Goal: Task Accomplishment & Management: Use online tool/utility

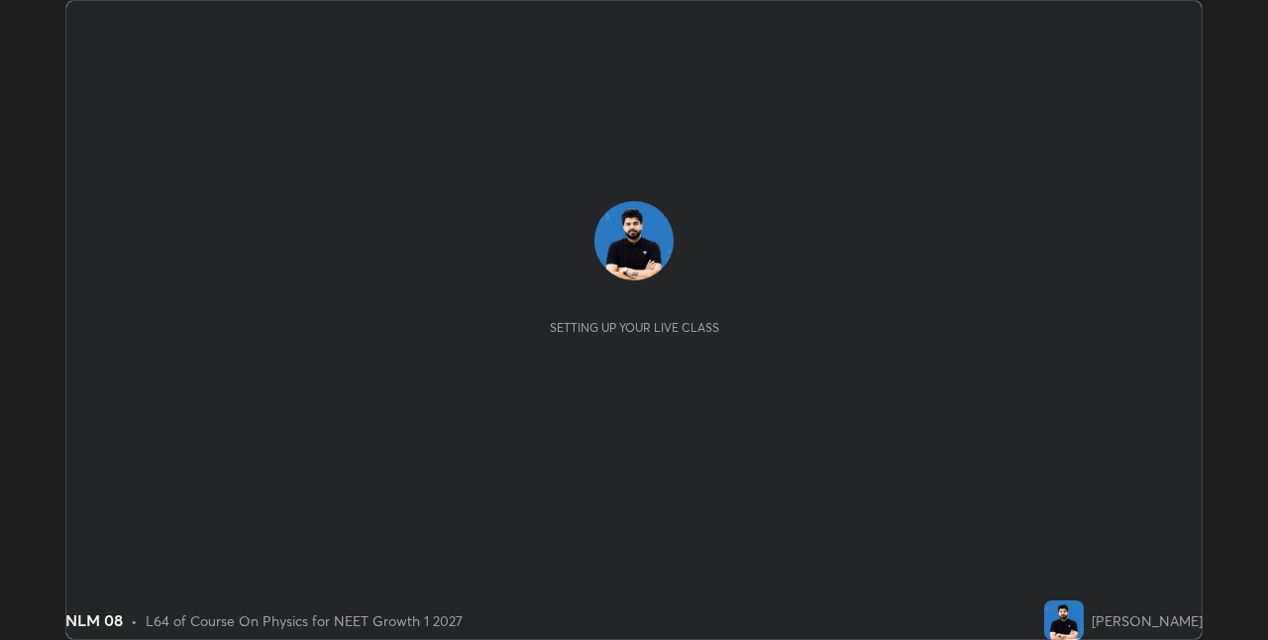
scroll to position [640, 1267]
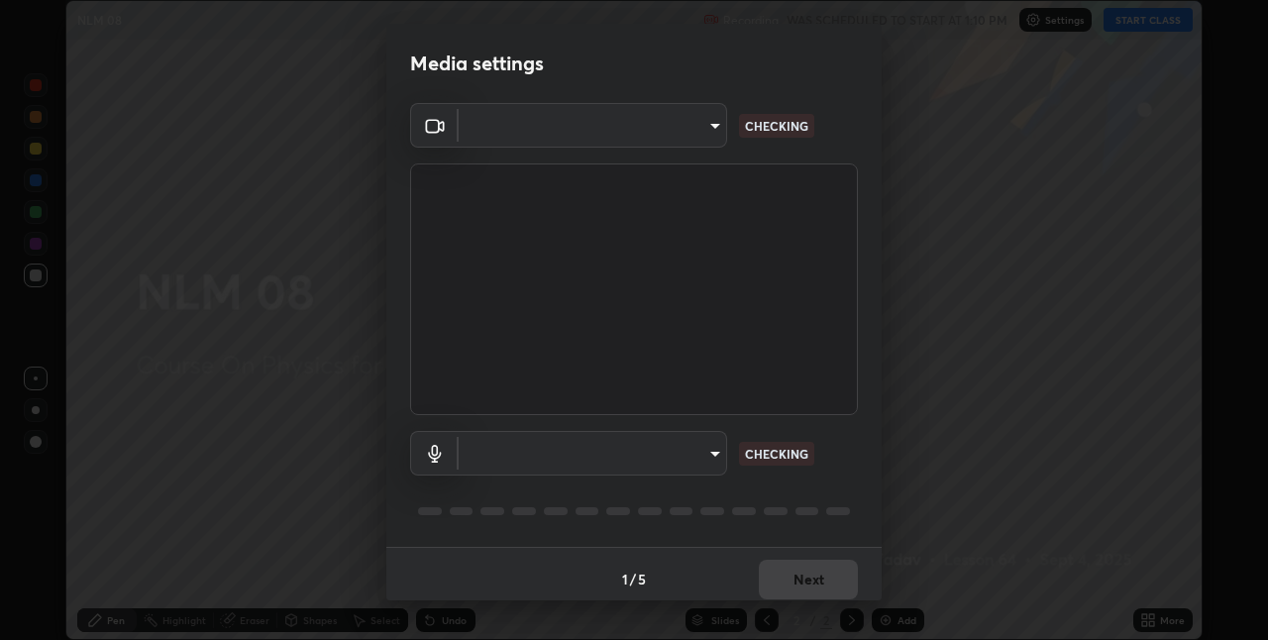
type input "280048489f4aceaa7dd929c42ae46e7d7a1038740bc9fc22ad0932e52b0860f8"
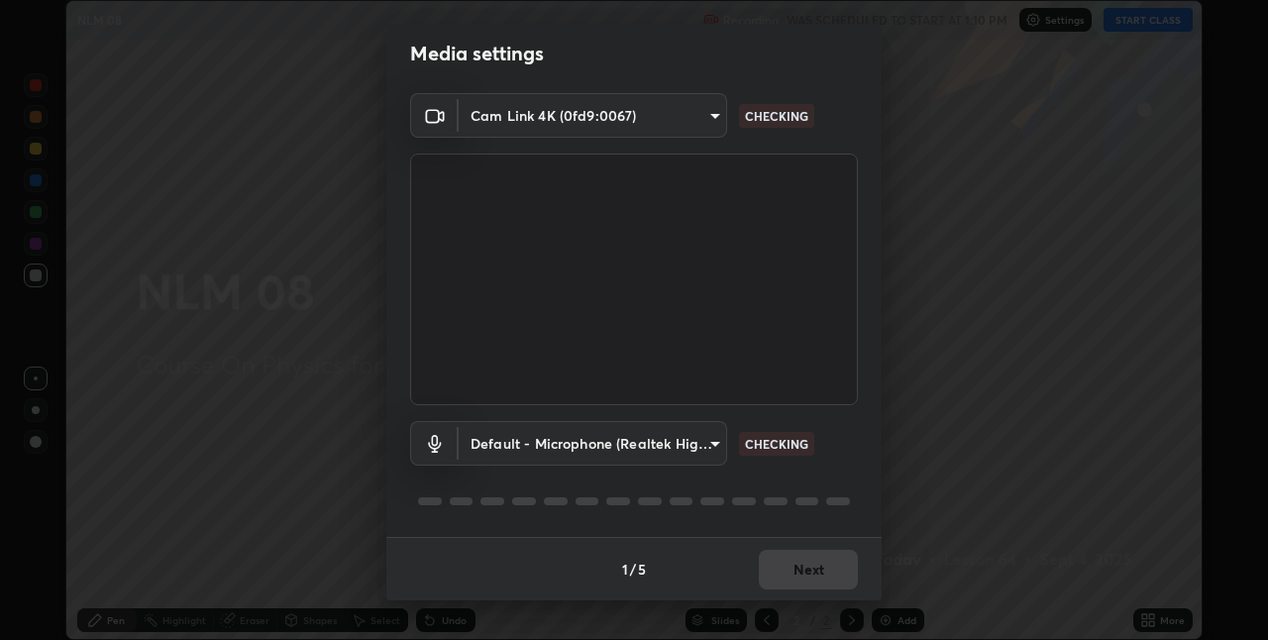
scroll to position [0, 0]
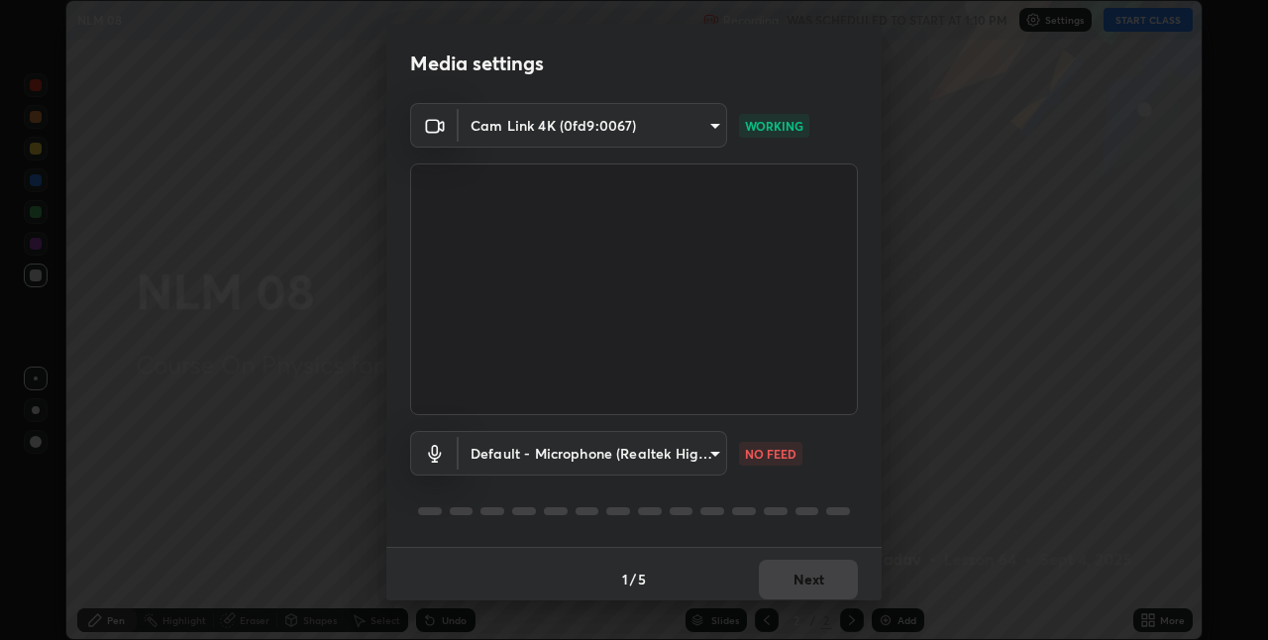
click at [701, 454] on body "Erase all NLM 08 Recording WAS SCHEDULED TO START AT 1:10 PM Settings START CLA…" at bounding box center [634, 320] width 1268 height 640
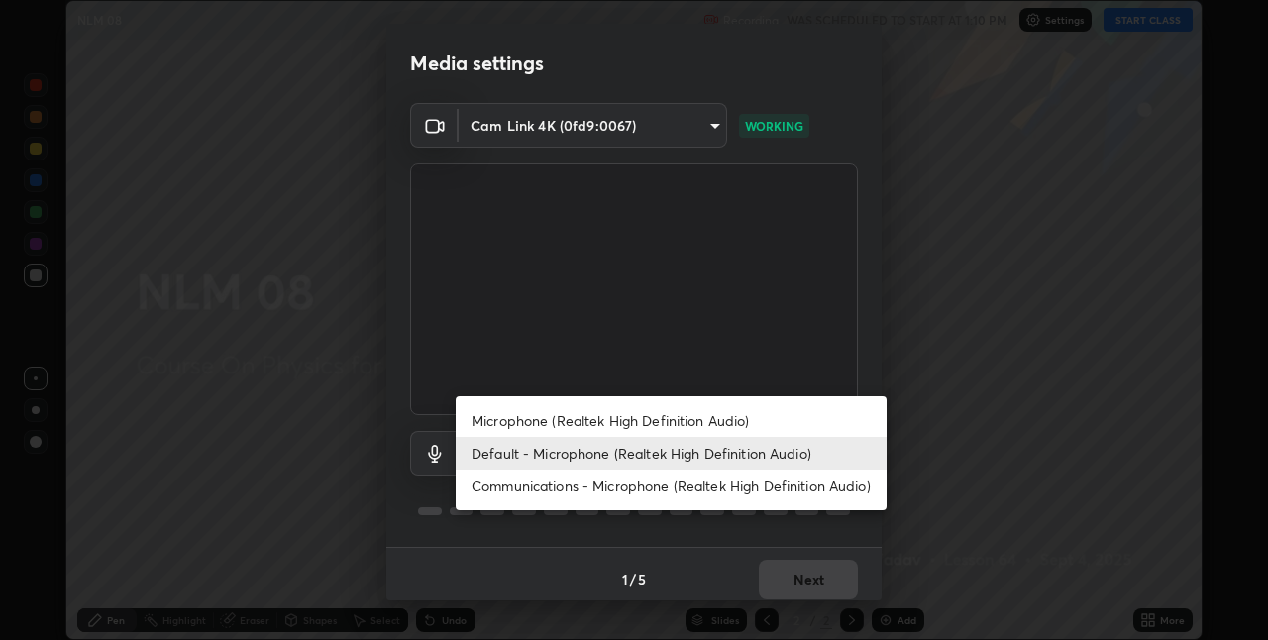
click at [674, 430] on li "Microphone (Realtek High Definition Audio)" at bounding box center [671, 420] width 431 height 33
type input "9a35c5c25a6babe24da8f4d10541f36b9700ea2ee64c40e6af499a578b7a6969"
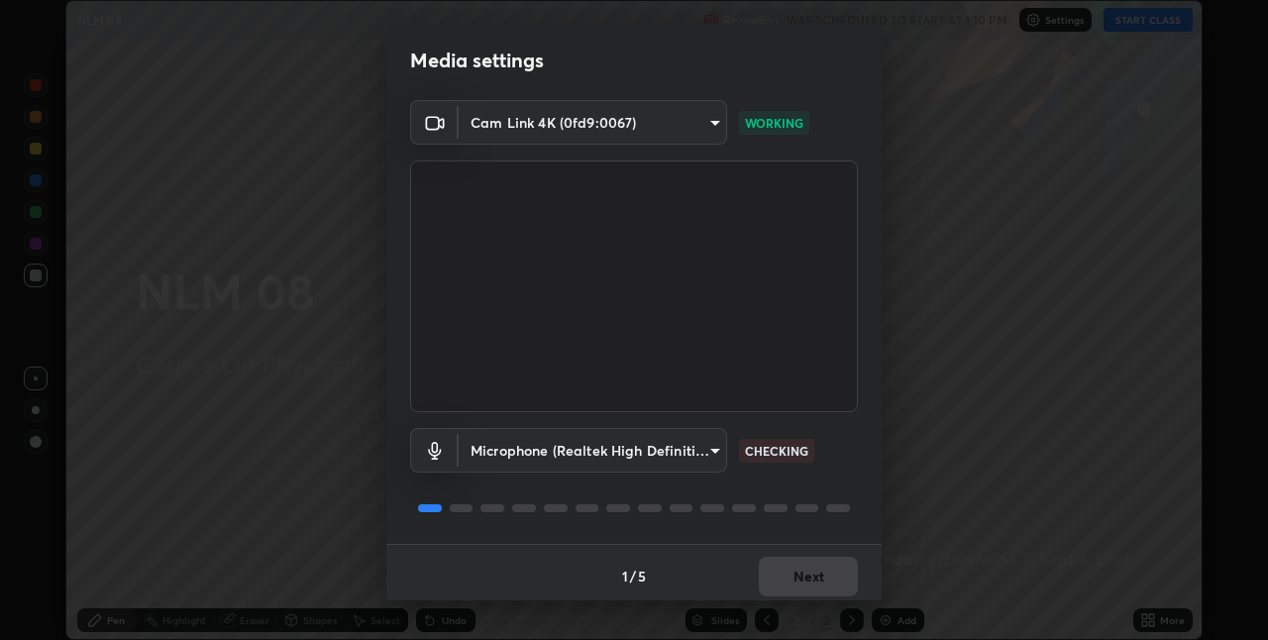
scroll to position [10, 0]
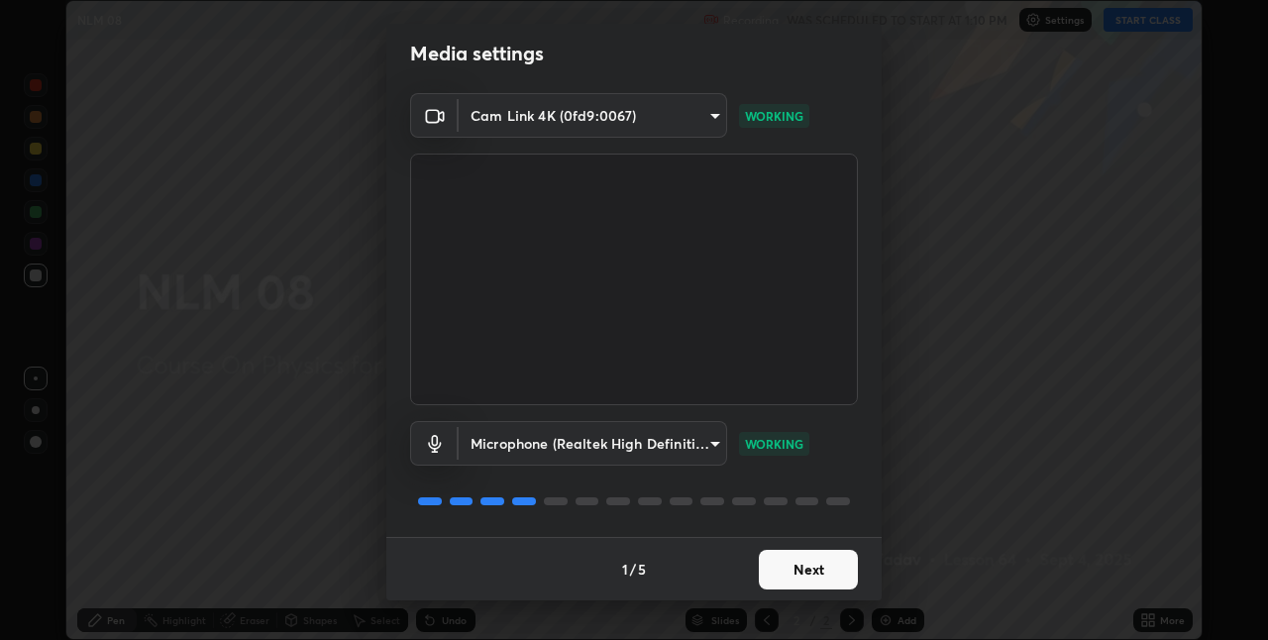
click at [826, 566] on button "Next" at bounding box center [808, 570] width 99 height 40
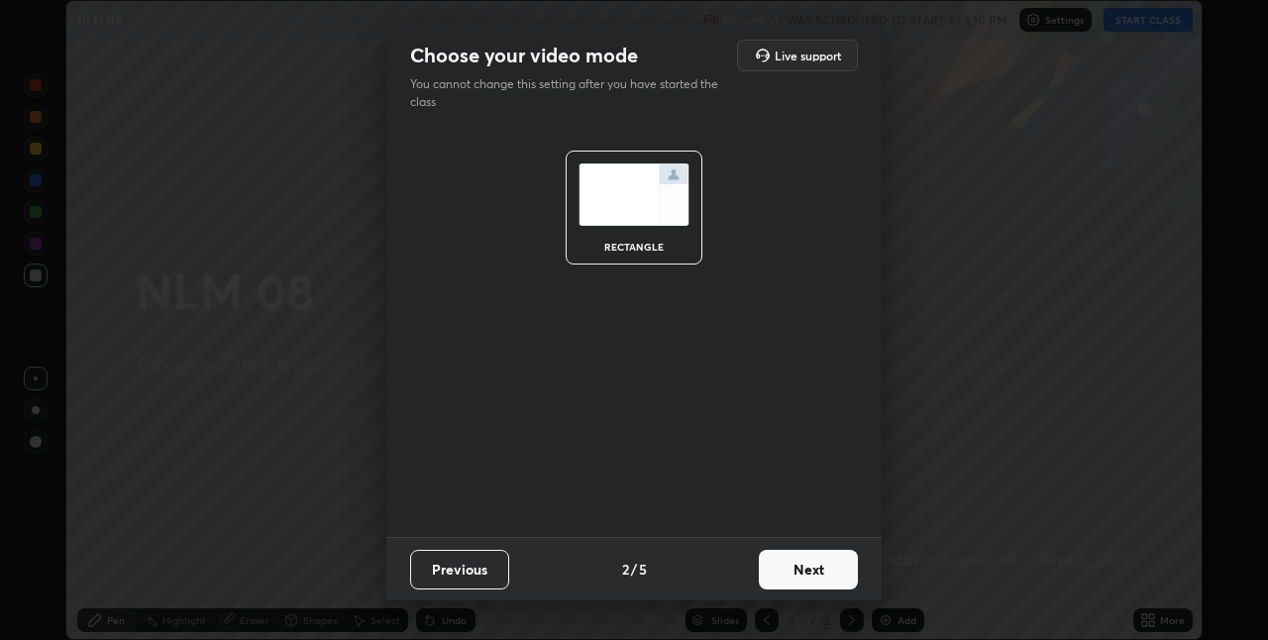
scroll to position [0, 0]
click at [832, 569] on button "Next" at bounding box center [808, 570] width 99 height 40
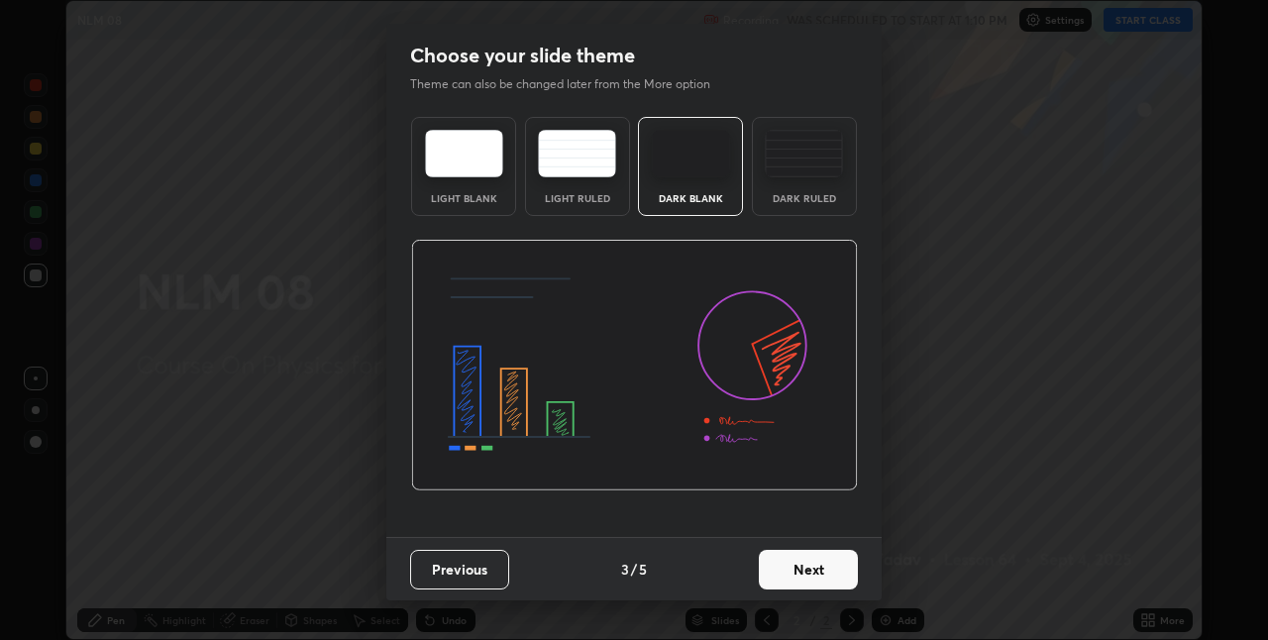
click at [842, 567] on button "Next" at bounding box center [808, 570] width 99 height 40
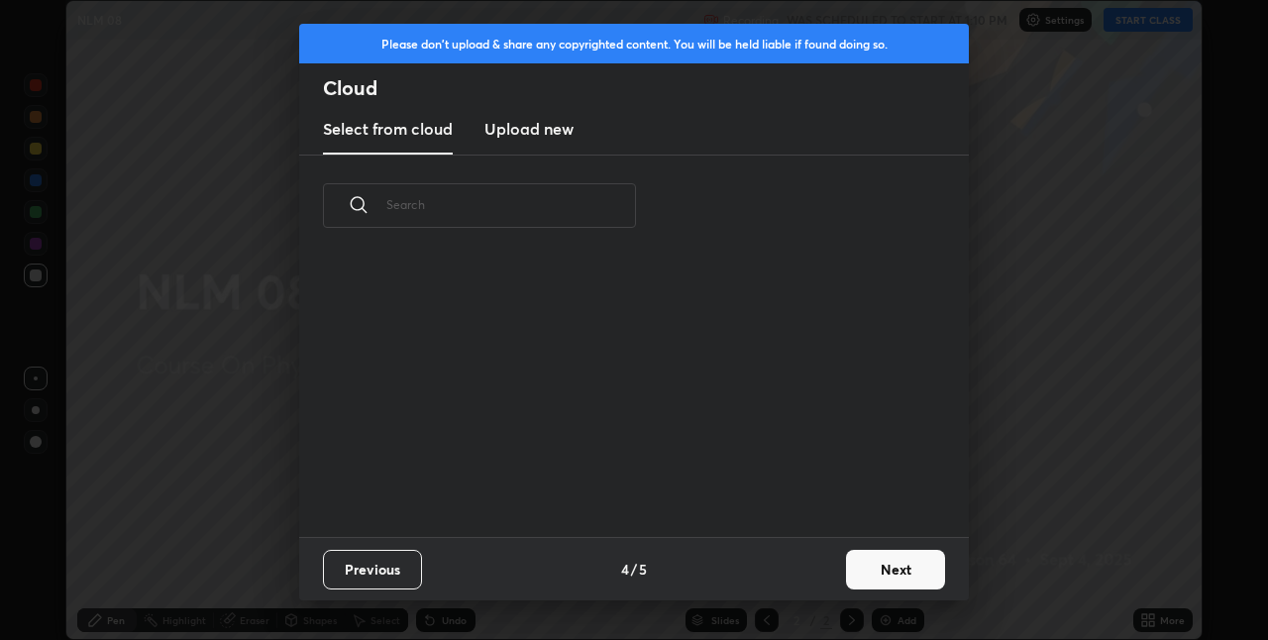
click at [848, 563] on button "Next" at bounding box center [895, 570] width 99 height 40
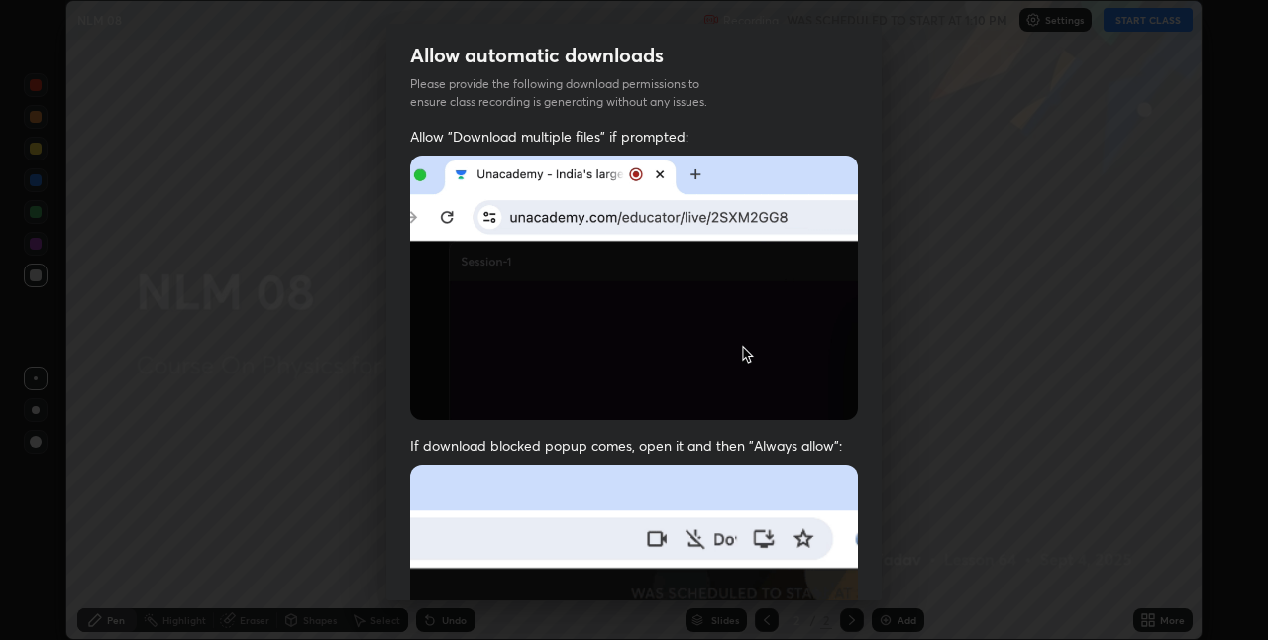
click at [889, 567] on div "Allow automatic downloads Please provide the following download permissions to …" at bounding box center [634, 320] width 1268 height 640
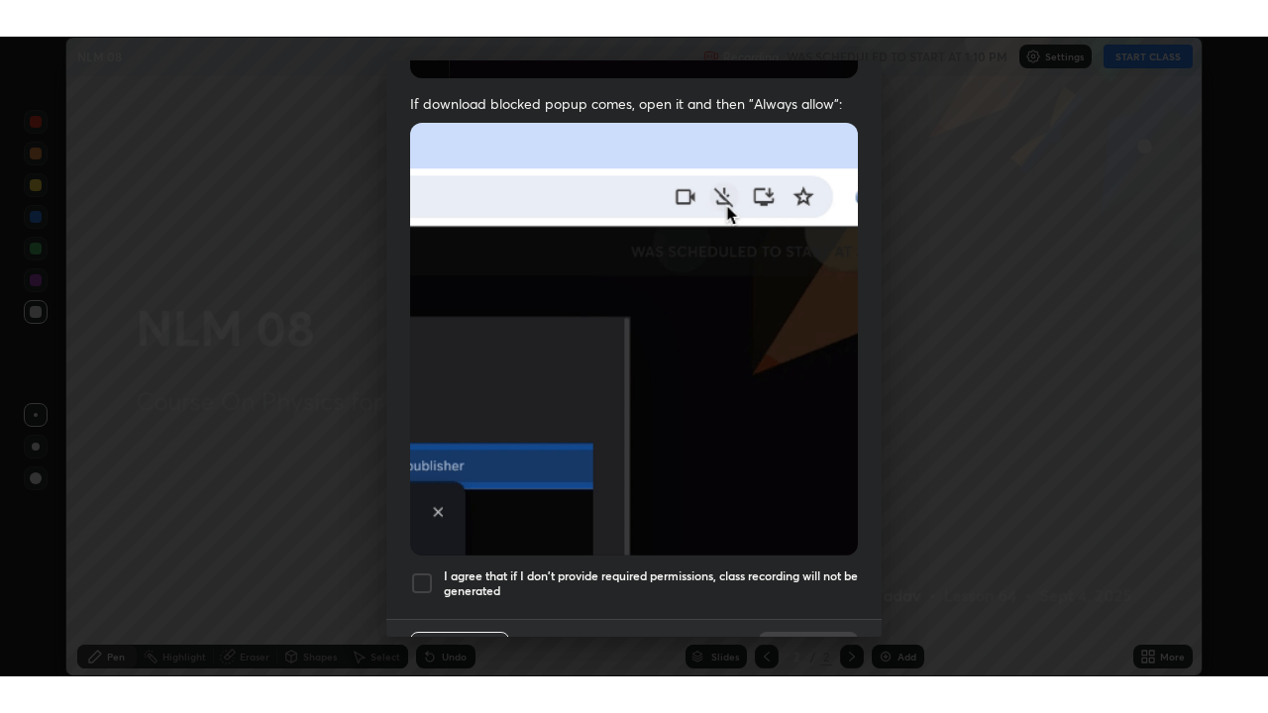
scroll to position [392, 0]
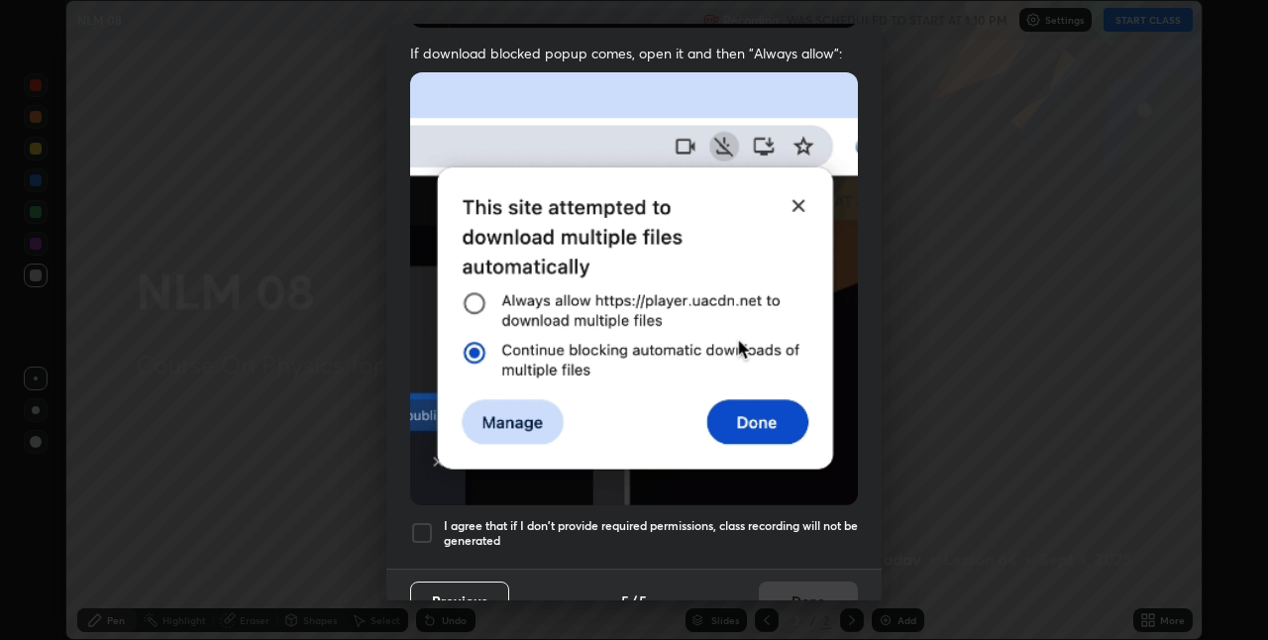
click at [420, 521] on div at bounding box center [422, 533] width 24 height 24
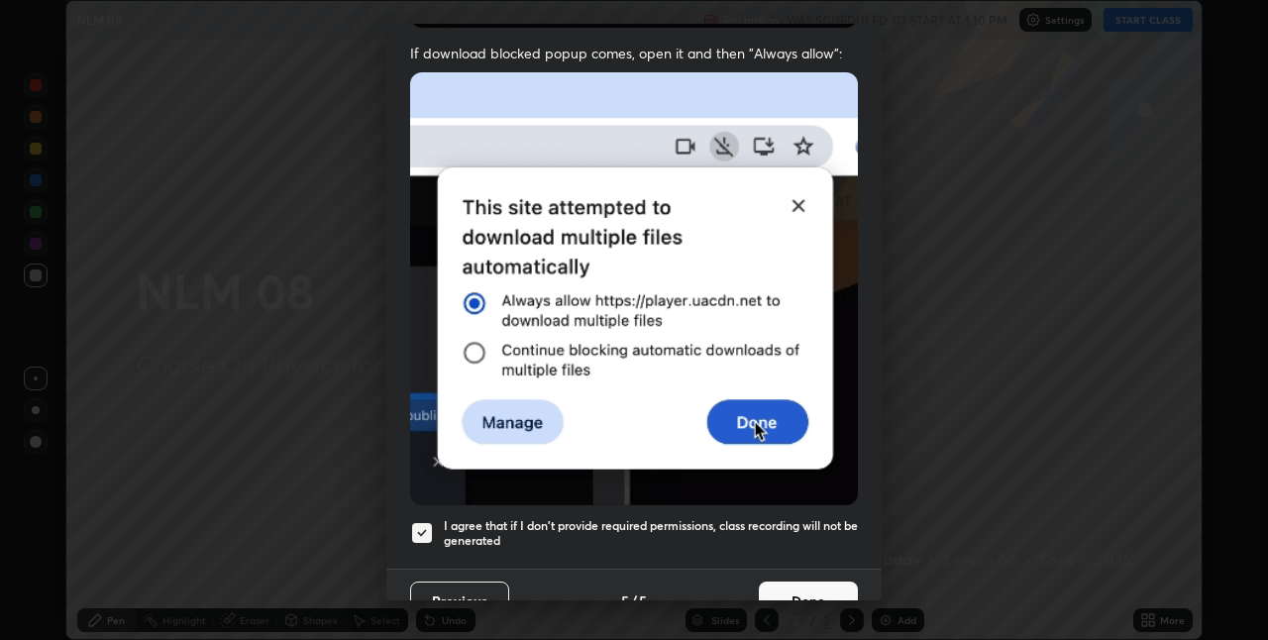
click at [816, 586] on button "Done" at bounding box center [808, 602] width 99 height 40
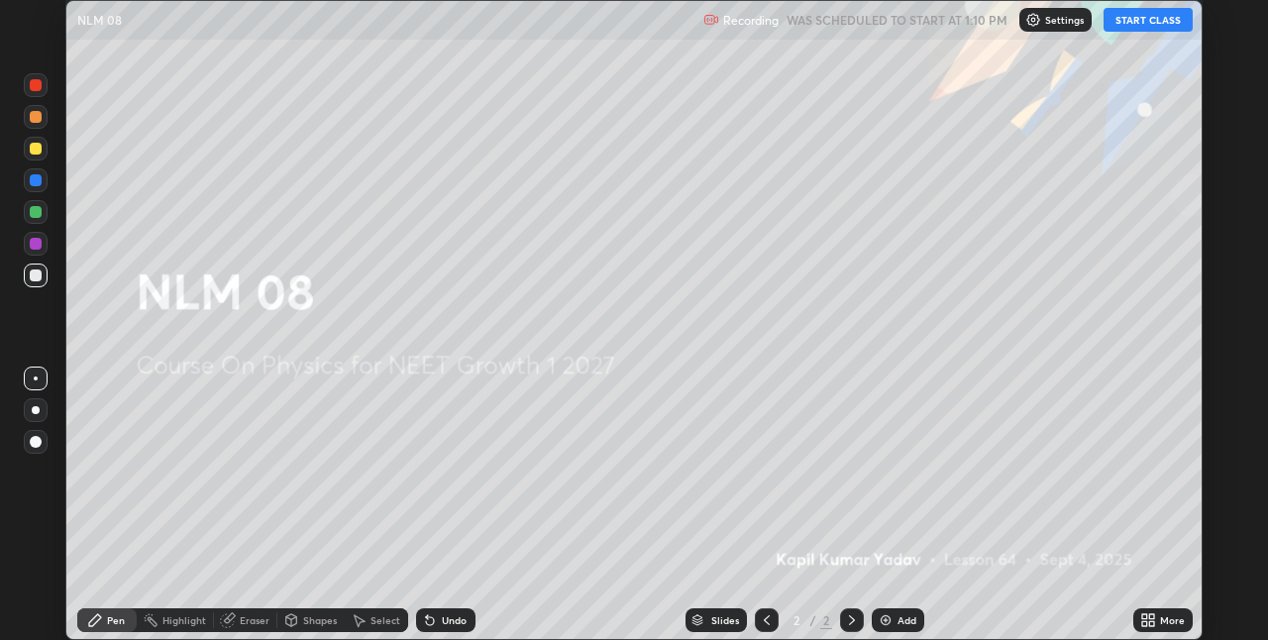
click at [1116, 25] on button "START CLASS" at bounding box center [1148, 20] width 89 height 24
click at [1145, 616] on icon at bounding box center [1144, 616] width 5 height 5
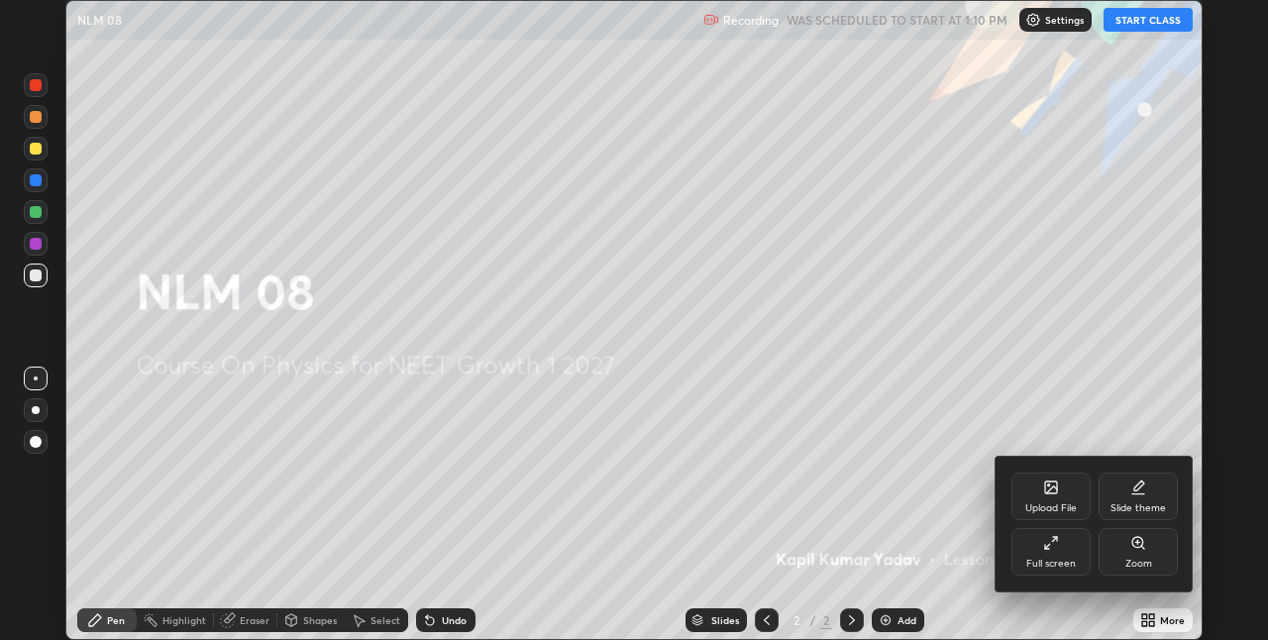
click at [1048, 562] on div "Full screen" at bounding box center [1051, 564] width 50 height 10
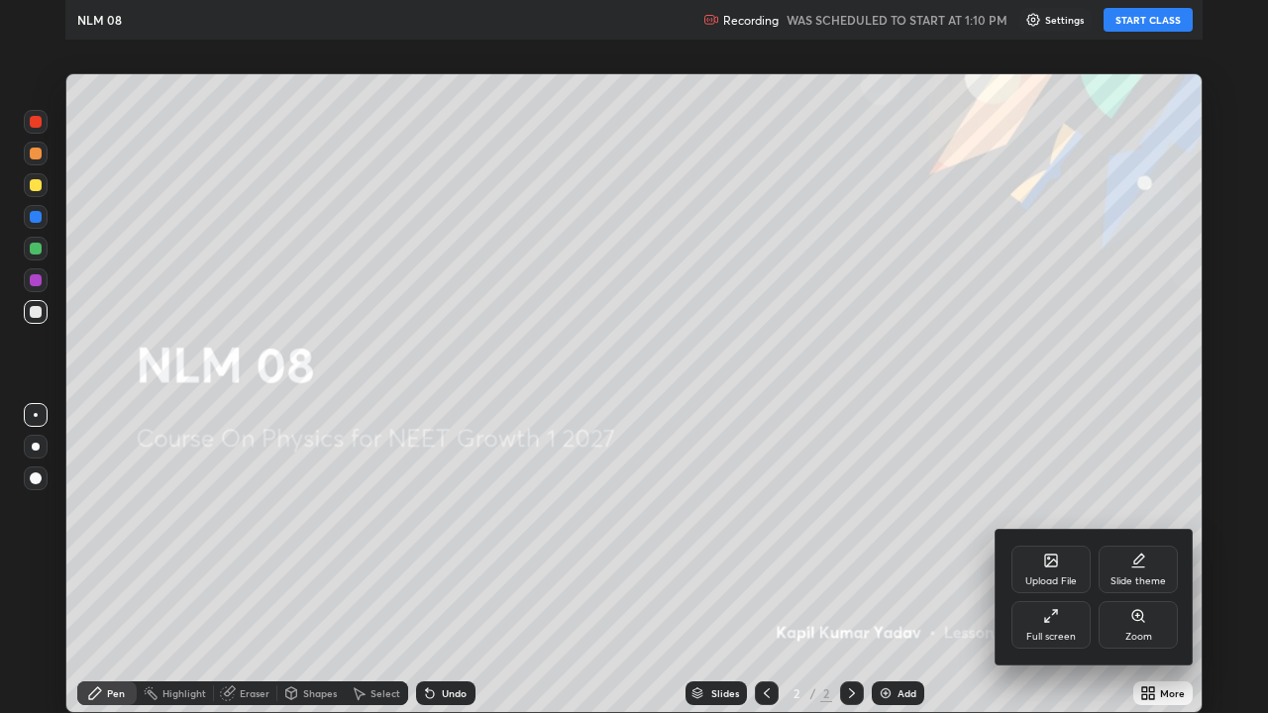
scroll to position [713, 1268]
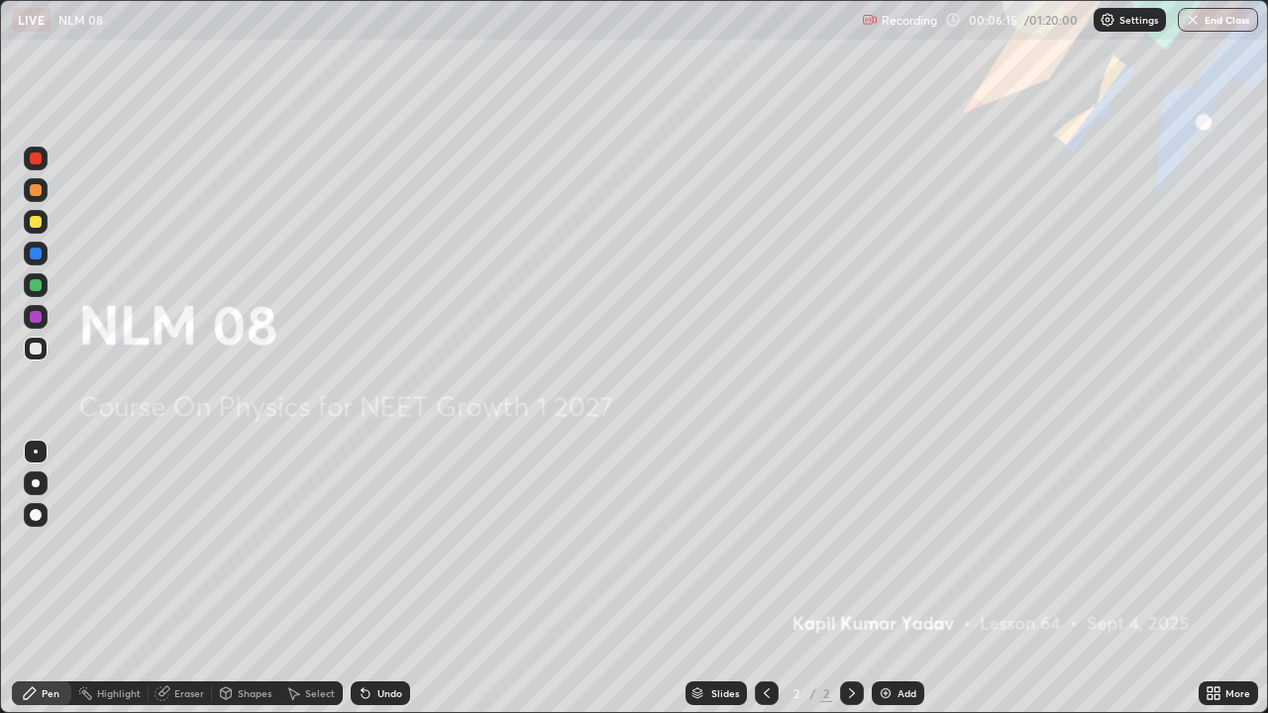
click at [893, 639] on div "Add" at bounding box center [898, 694] width 53 height 24
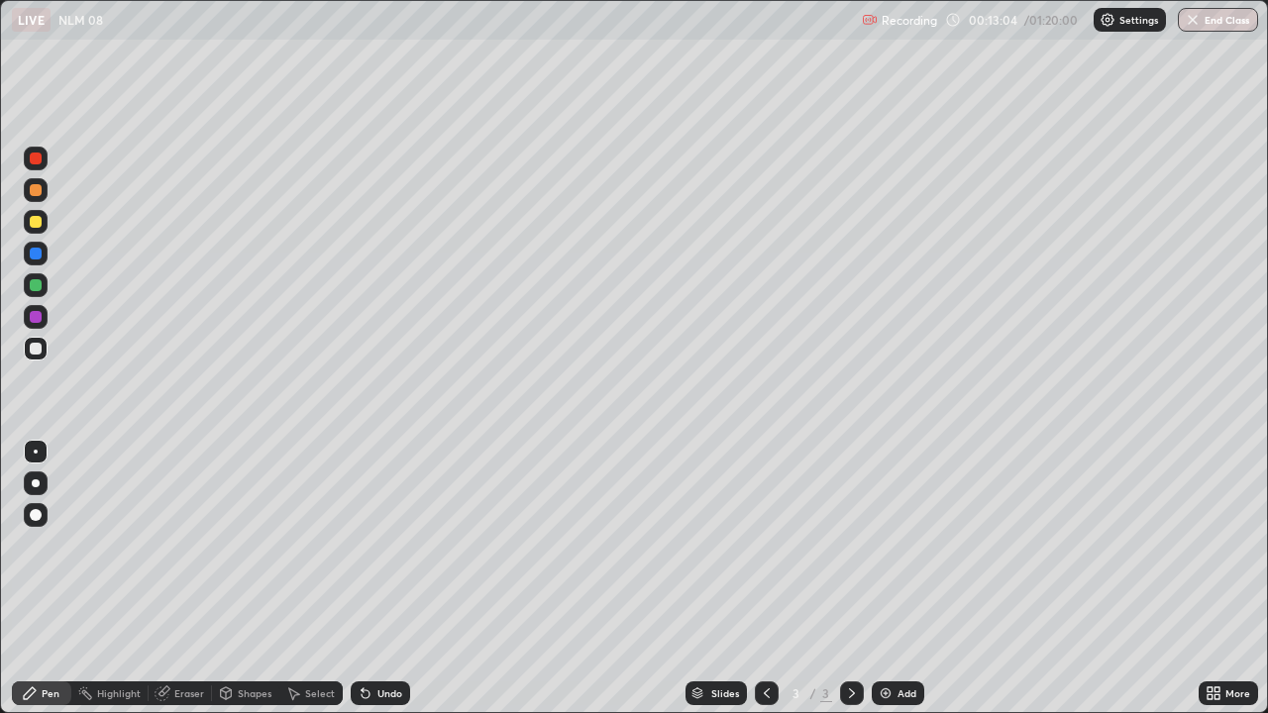
click at [896, 639] on div "Add" at bounding box center [898, 694] width 53 height 24
click at [903, 639] on div "Add" at bounding box center [907, 693] width 19 height 10
click at [888, 639] on img at bounding box center [886, 694] width 16 height 16
click at [891, 639] on img at bounding box center [886, 694] width 16 height 16
click at [898, 639] on div "Add" at bounding box center [907, 693] width 19 height 10
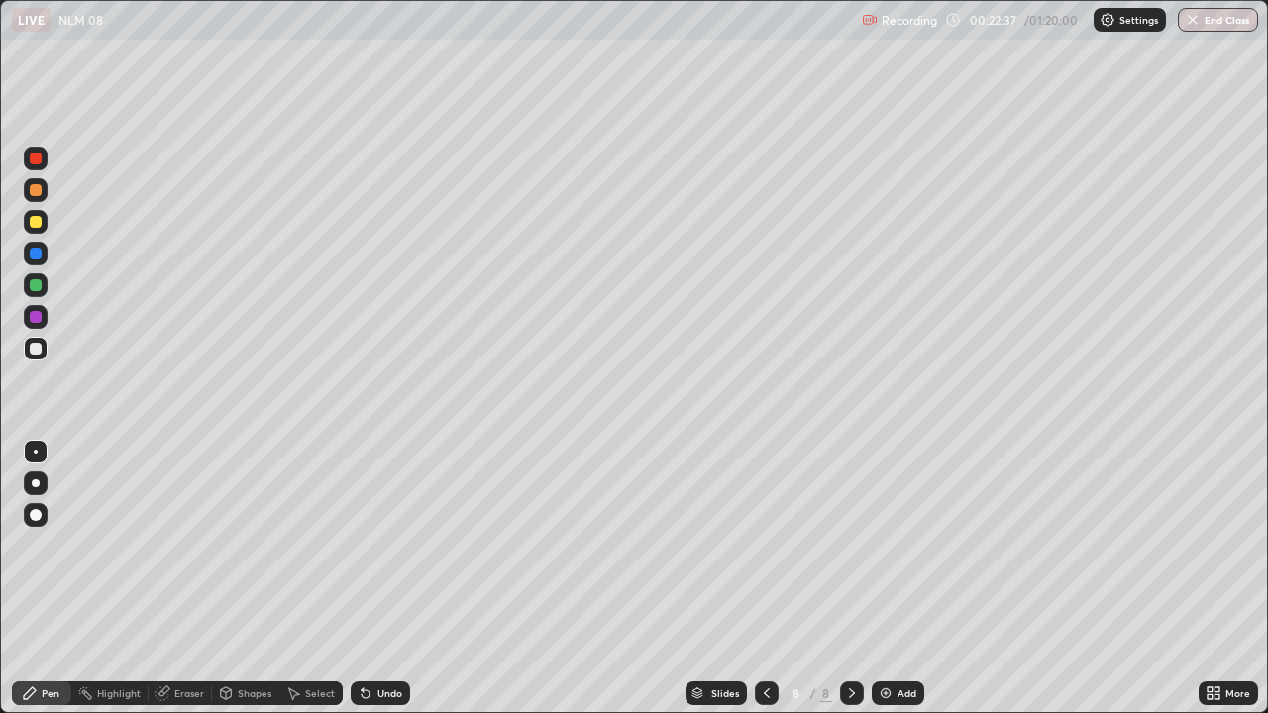
click at [30, 288] on div at bounding box center [36, 285] width 12 height 12
click at [35, 222] on div at bounding box center [36, 222] width 12 height 12
click at [893, 639] on div "Add" at bounding box center [898, 694] width 53 height 24
click at [37, 348] on div at bounding box center [36, 349] width 12 height 12
click at [35, 227] on div at bounding box center [36, 222] width 12 height 12
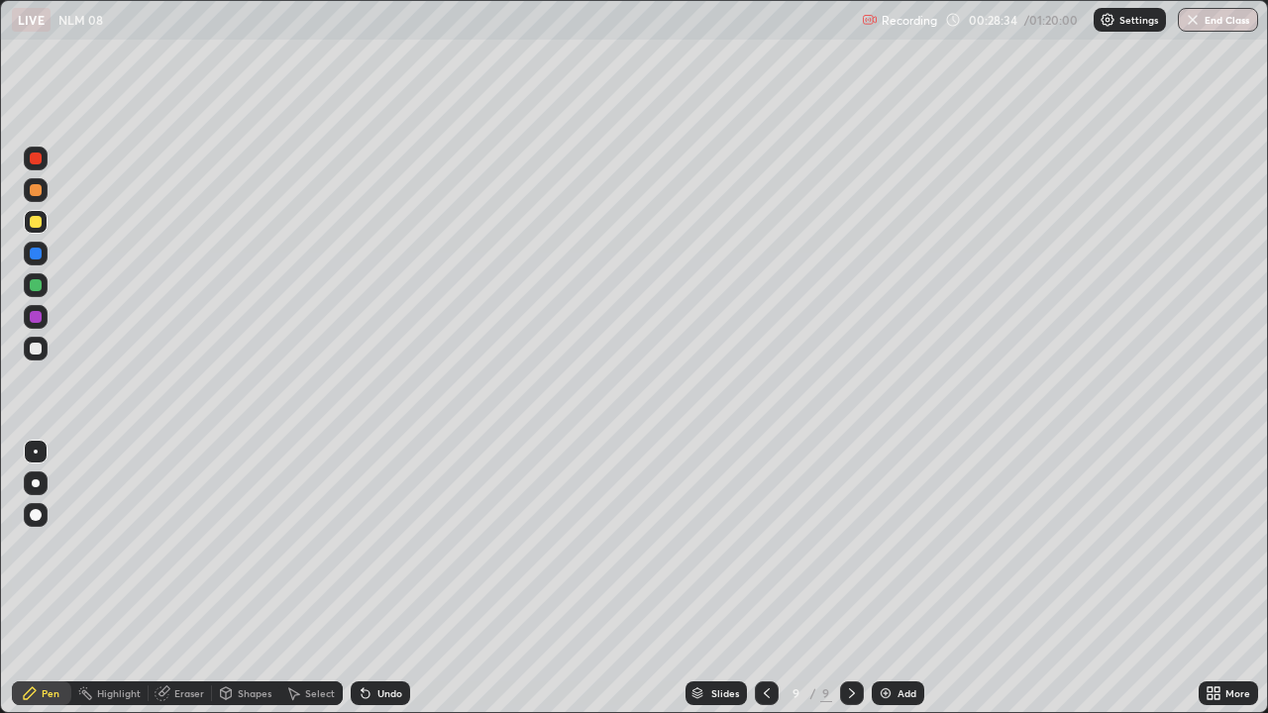
click at [34, 287] on div at bounding box center [36, 285] width 12 height 12
click at [899, 639] on div "Add" at bounding box center [907, 693] width 19 height 10
click at [888, 639] on img at bounding box center [886, 694] width 16 height 16
click at [36, 349] on div at bounding box center [36, 349] width 12 height 12
click at [886, 639] on img at bounding box center [886, 694] width 16 height 16
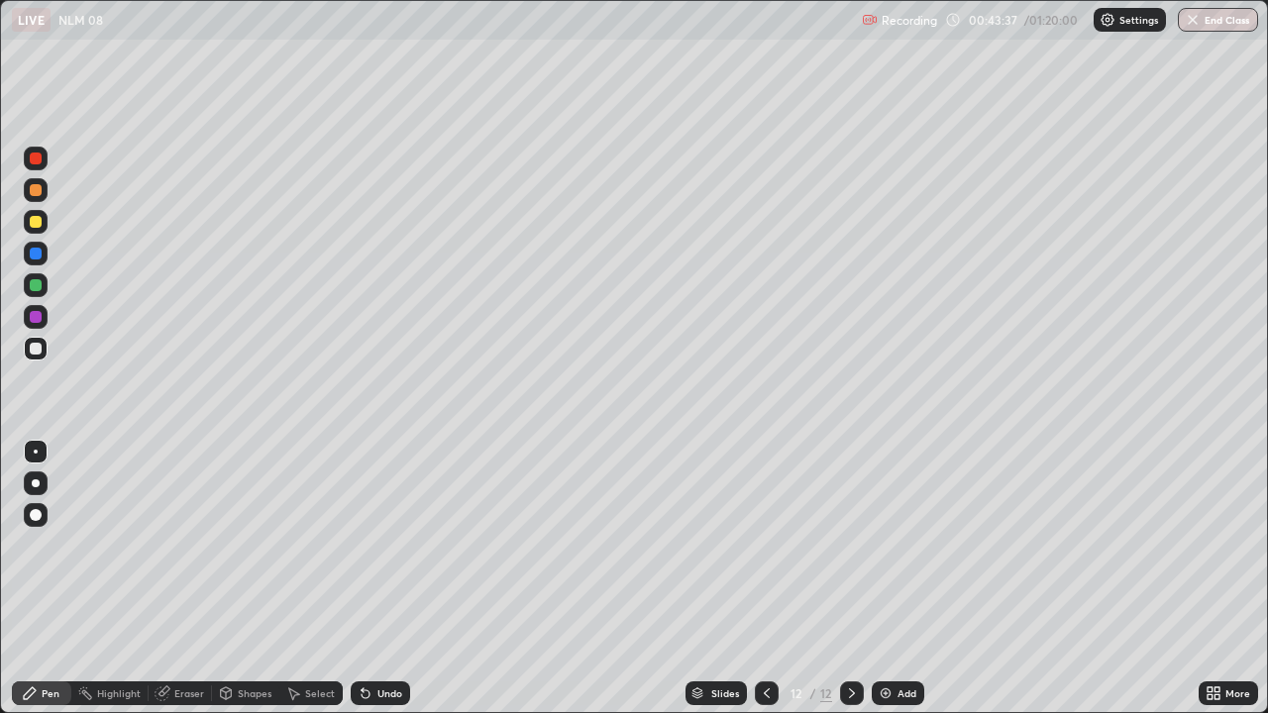
click at [840, 639] on div at bounding box center [852, 694] width 24 height 24
click at [847, 639] on div at bounding box center [852, 694] width 24 height 24
click at [888, 639] on img at bounding box center [886, 694] width 16 height 16
click at [895, 639] on div "Add" at bounding box center [898, 694] width 53 height 24
click at [891, 639] on img at bounding box center [886, 694] width 16 height 16
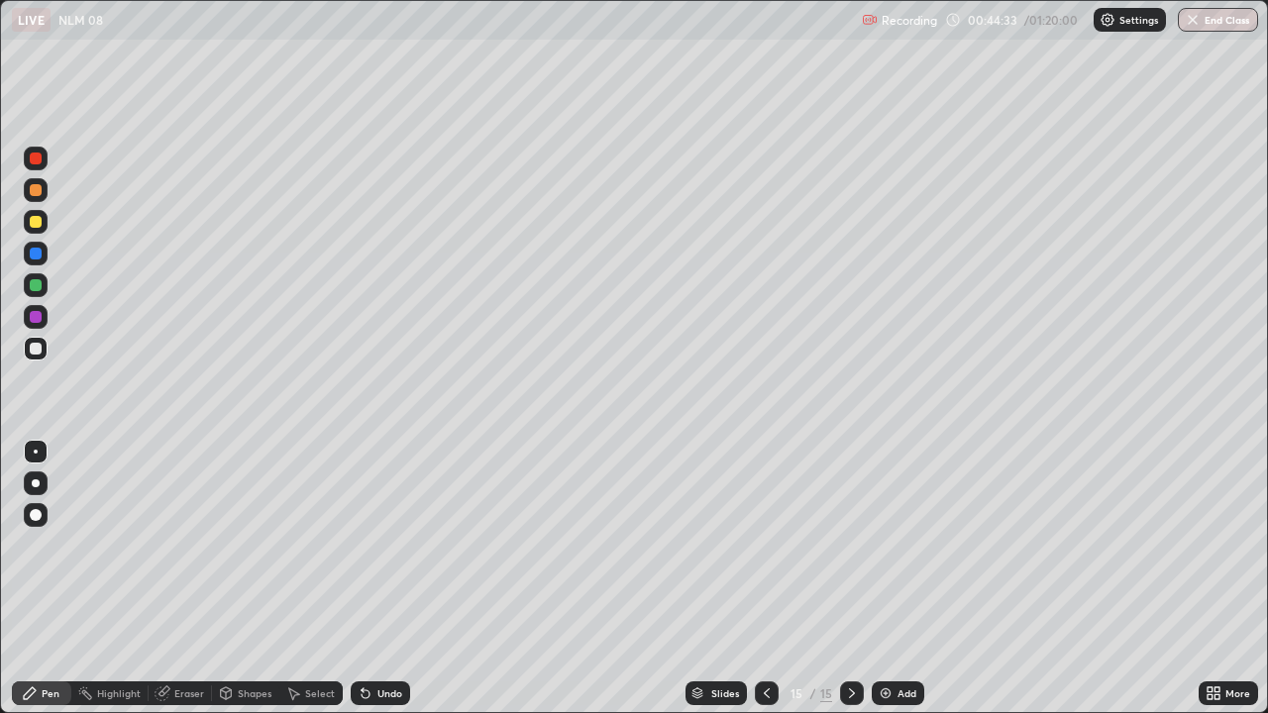
click at [766, 639] on icon at bounding box center [767, 693] width 6 height 10
click at [841, 639] on div at bounding box center [852, 694] width 24 height 24
click at [890, 639] on img at bounding box center [886, 694] width 16 height 16
click at [895, 639] on div "Add" at bounding box center [898, 694] width 53 height 24
click at [887, 639] on img at bounding box center [886, 694] width 16 height 16
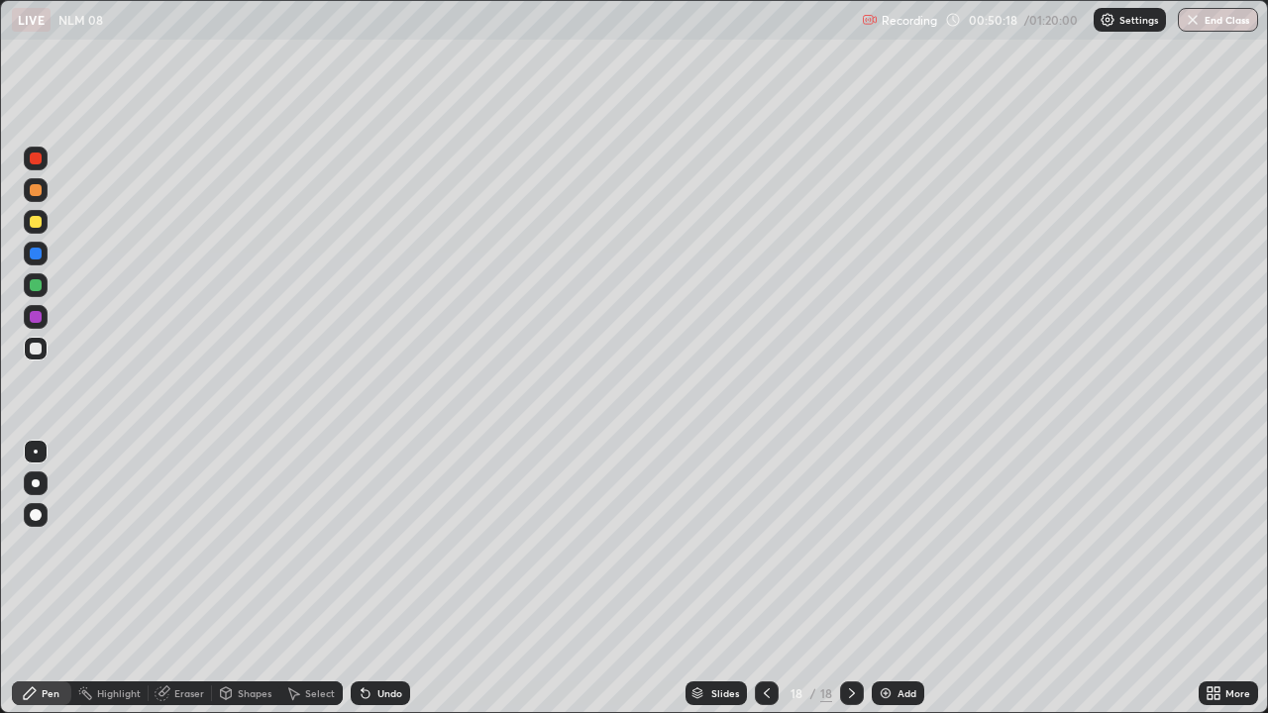
click at [889, 639] on img at bounding box center [886, 694] width 16 height 16
click at [37, 219] on div at bounding box center [36, 222] width 12 height 12
click at [36, 320] on div at bounding box center [36, 317] width 12 height 12
click at [37, 285] on div at bounding box center [36, 285] width 12 height 12
click at [898, 639] on div "Add" at bounding box center [907, 693] width 19 height 10
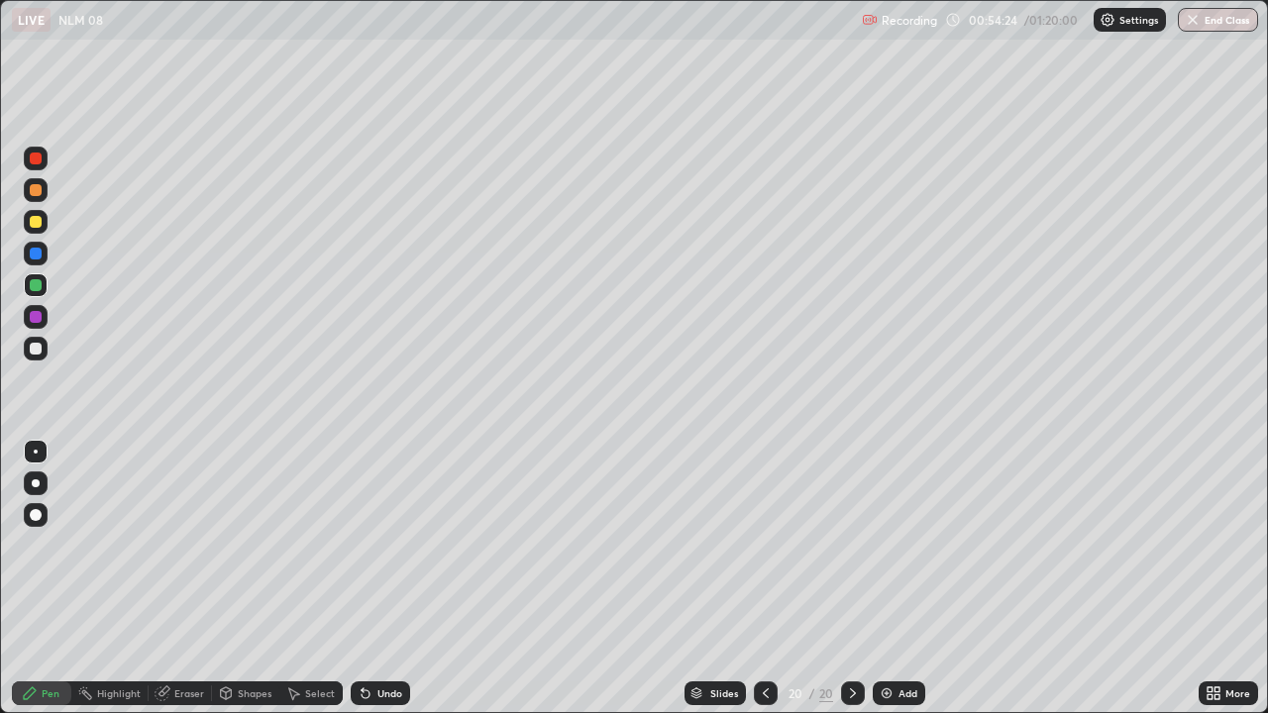
click at [373, 639] on div "Undo" at bounding box center [380, 694] width 59 height 24
click at [36, 350] on div at bounding box center [36, 349] width 12 height 12
click at [44, 291] on div at bounding box center [36, 285] width 24 height 24
click at [34, 220] on div at bounding box center [36, 222] width 12 height 12
click at [895, 639] on div "Add" at bounding box center [899, 694] width 53 height 24
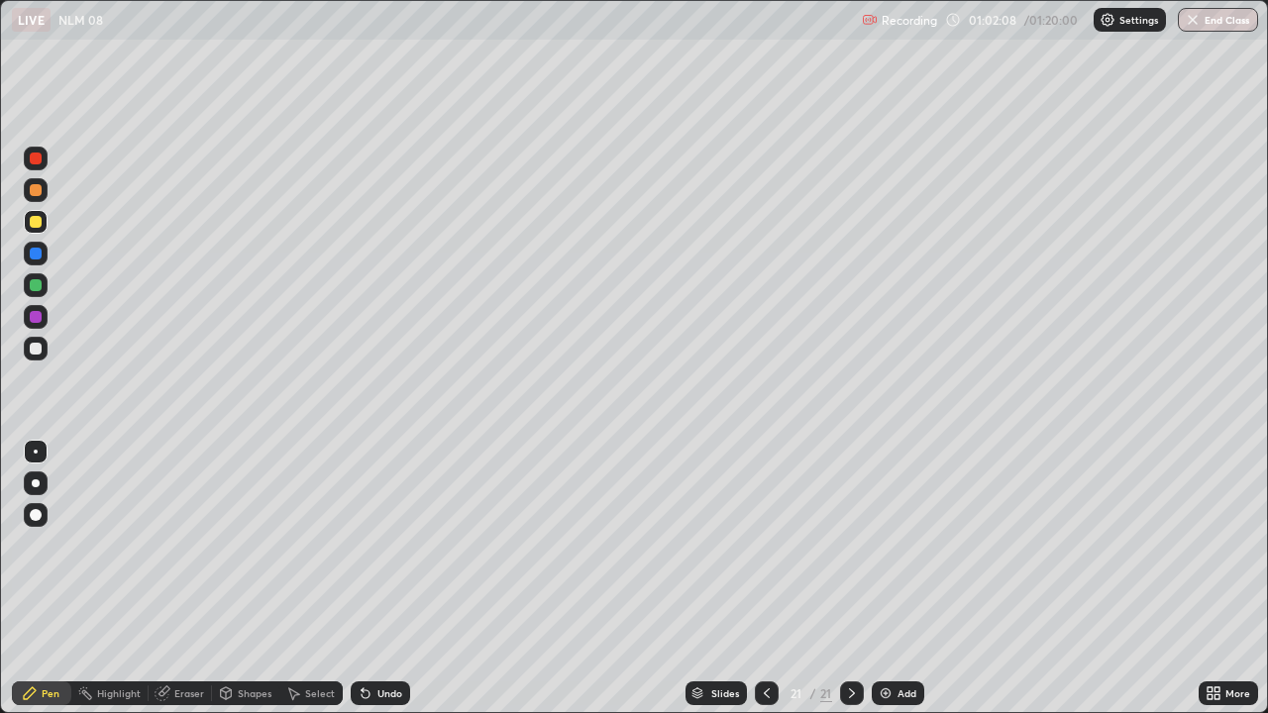
click at [892, 639] on img at bounding box center [886, 694] width 16 height 16
click at [879, 639] on img at bounding box center [886, 694] width 16 height 16
click at [32, 354] on div at bounding box center [36, 349] width 12 height 12
click at [889, 639] on img at bounding box center [886, 694] width 16 height 16
click at [39, 346] on div at bounding box center [36, 349] width 12 height 12
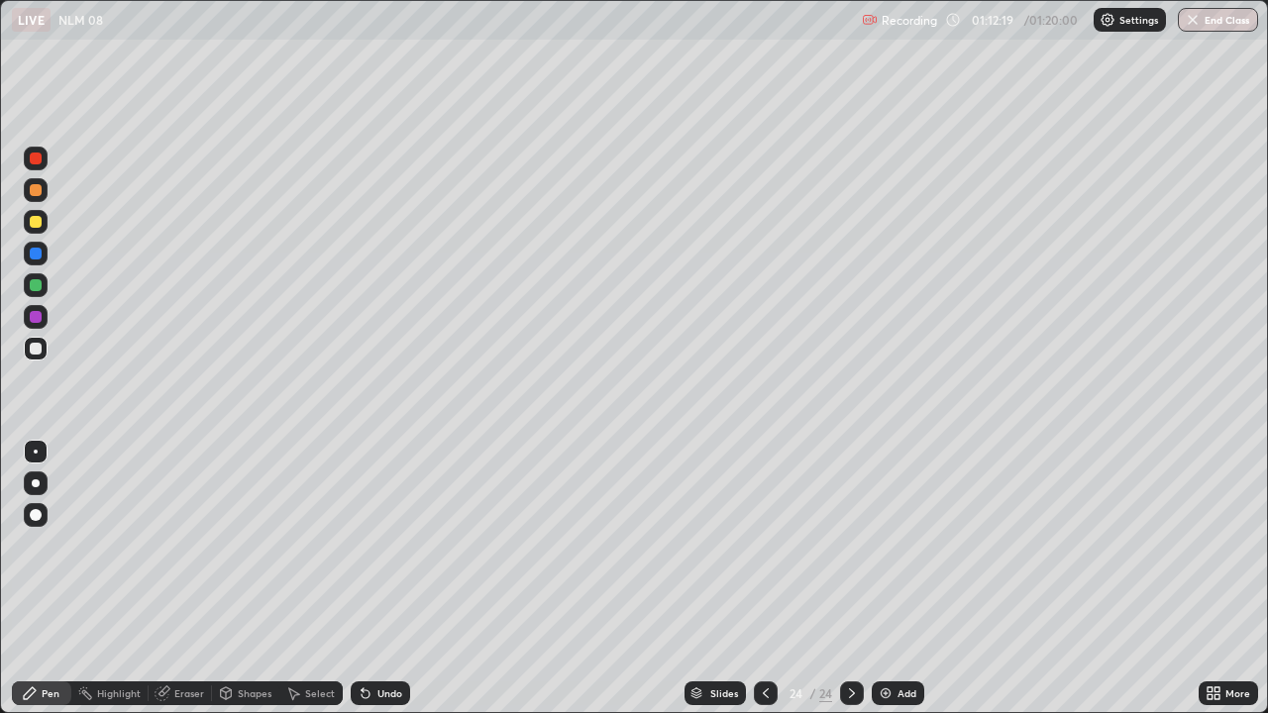
click at [1196, 19] on img "button" at bounding box center [1193, 20] width 16 height 16
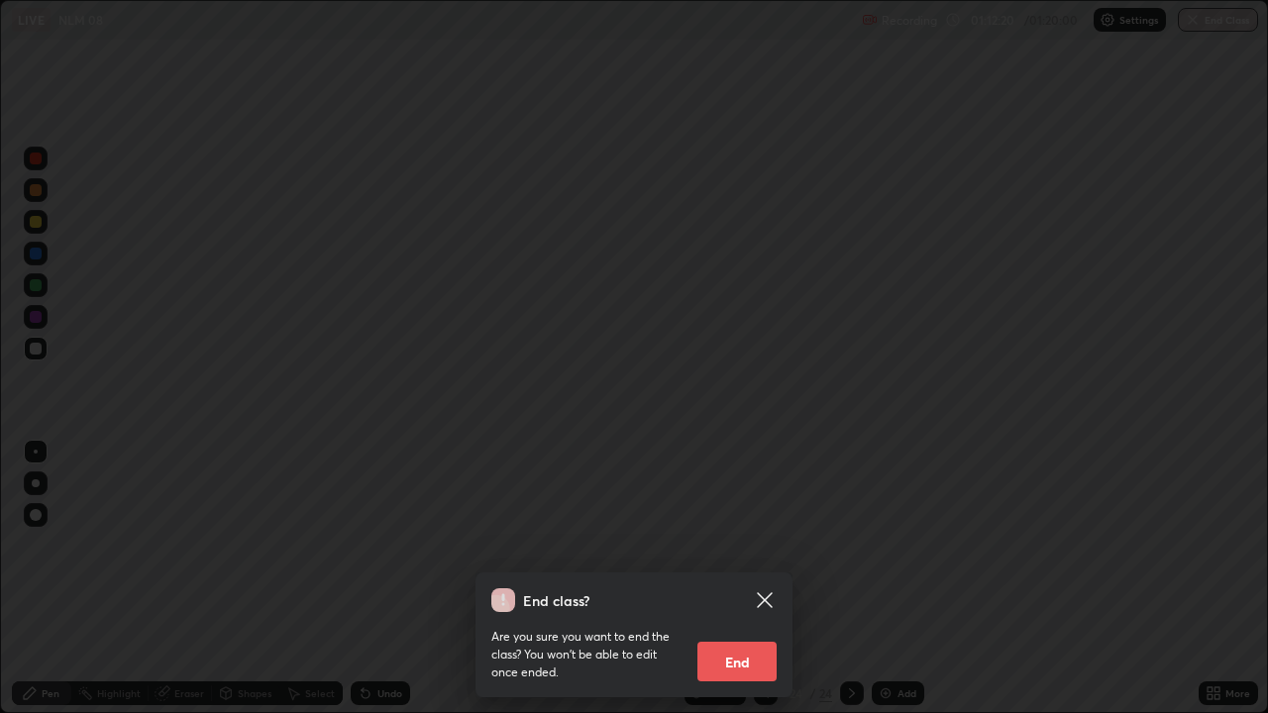
click at [741, 639] on button "End" at bounding box center [736, 662] width 79 height 40
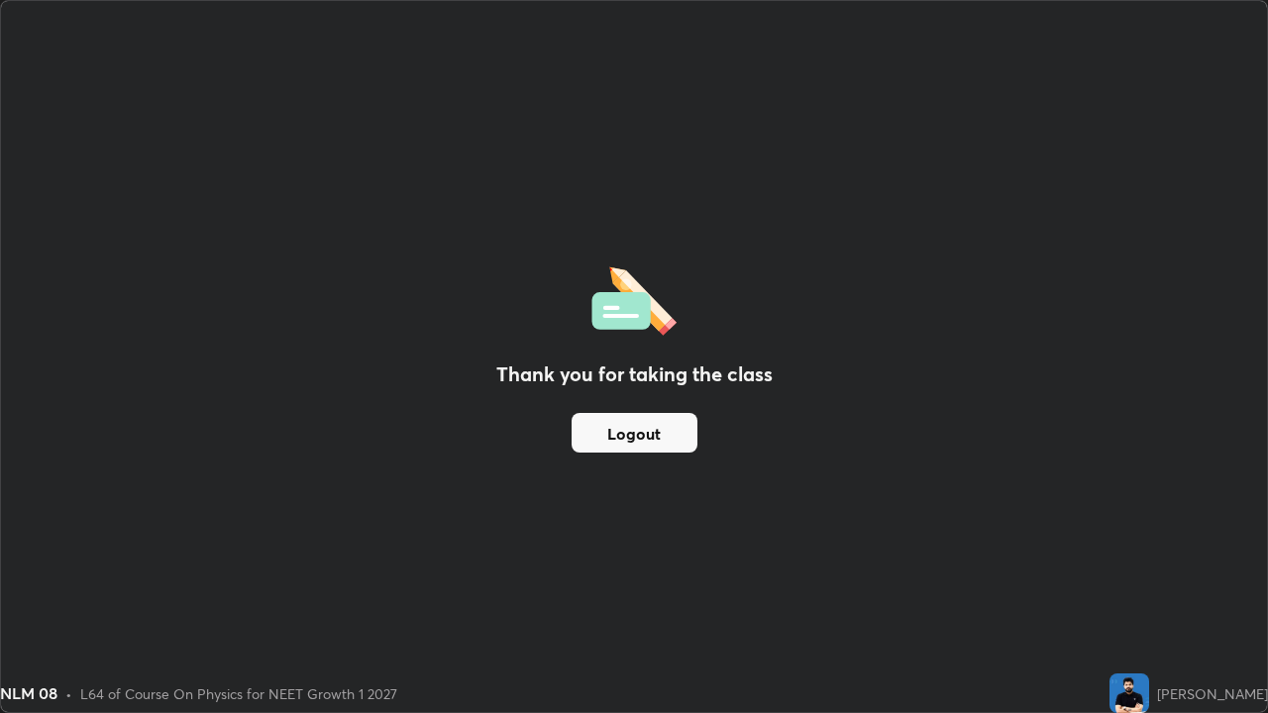
click at [653, 439] on button "Logout" at bounding box center [635, 433] width 126 height 40
click at [630, 438] on button "Logout" at bounding box center [635, 433] width 126 height 40
